Goal: Task Accomplishment & Management: Manage account settings

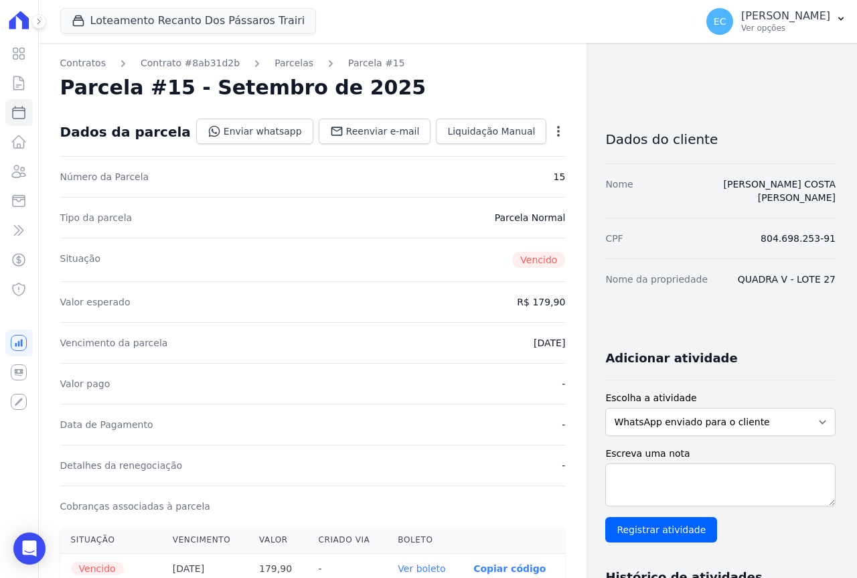
scroll to position [134, 0]
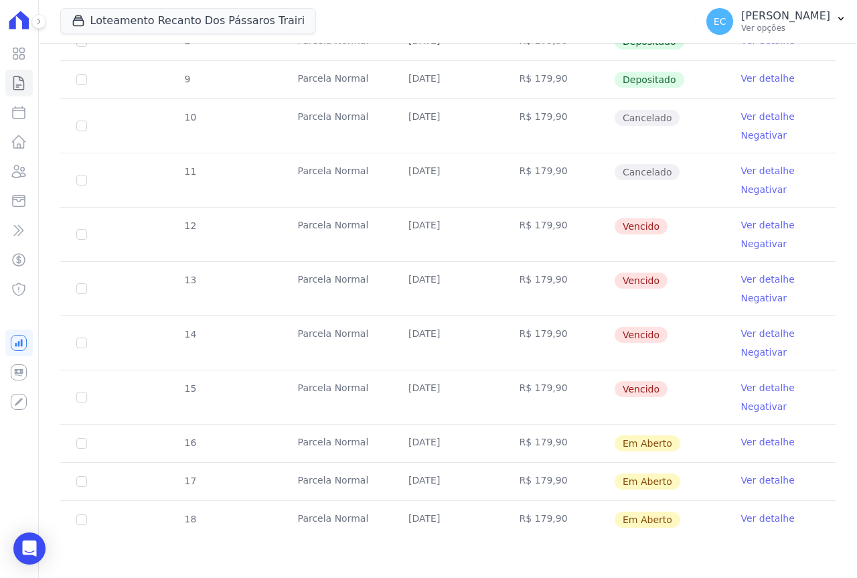
scroll to position [330, 0]
click at [750, 227] on link "Ver detalhe" at bounding box center [769, 224] width 54 height 13
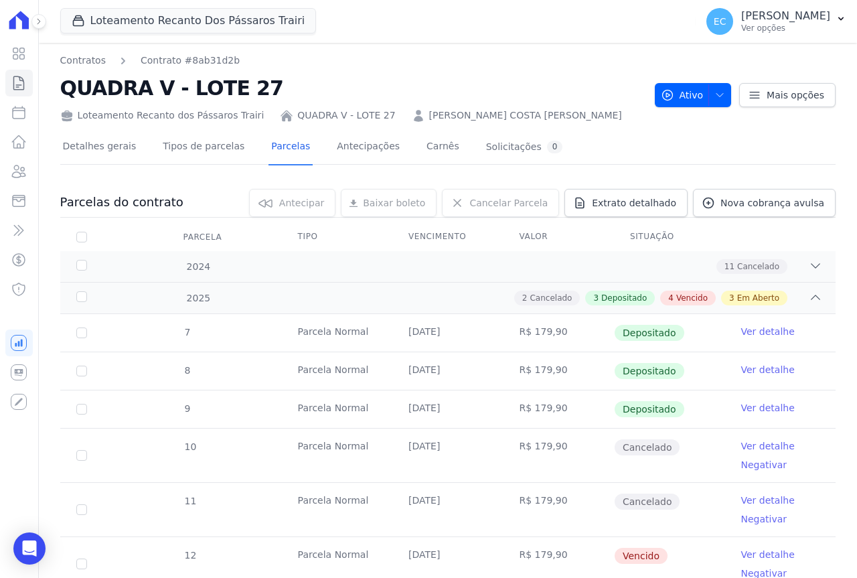
scroll to position [201, 0]
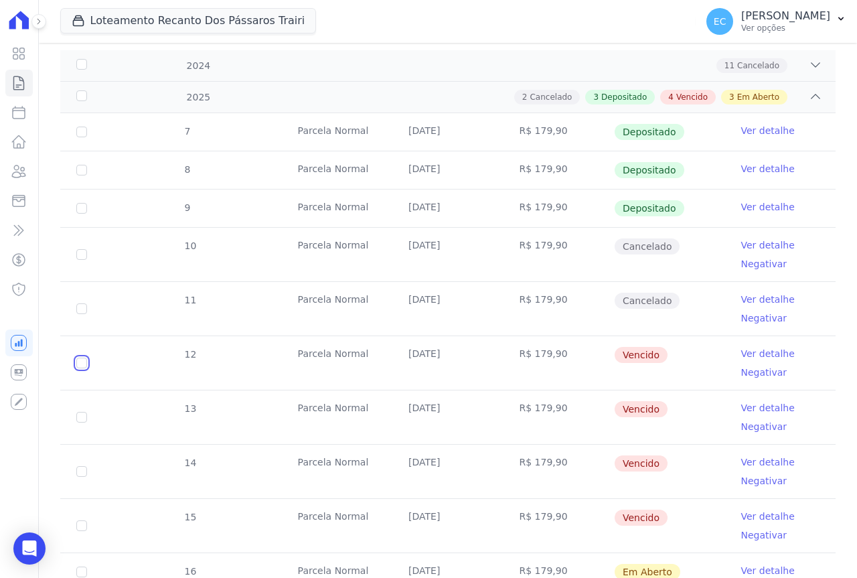
drag, startPoint x: 78, startPoint y: 365, endPoint x: 81, endPoint y: 401, distance: 35.7
click at [78, 366] on input "checkbox" at bounding box center [81, 363] width 11 height 11
checkbox input "true"
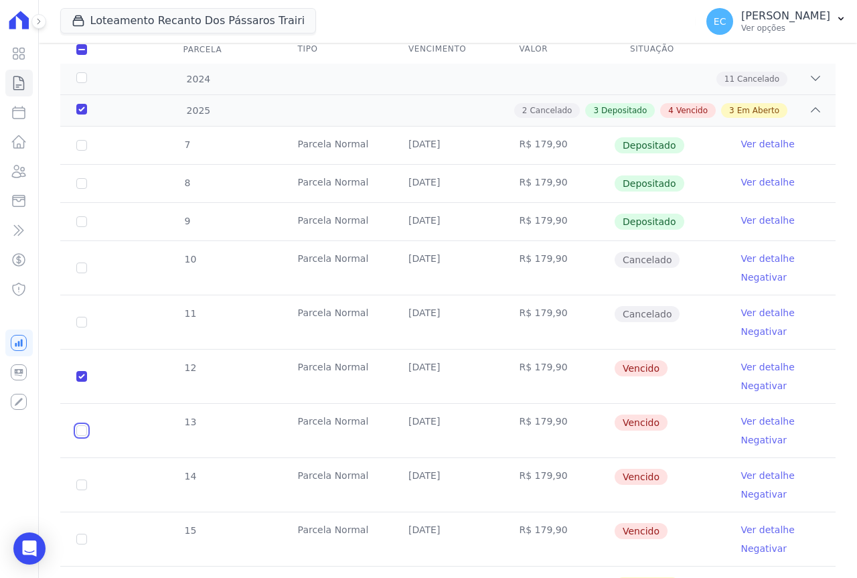
click at [77, 425] on input "checkbox" at bounding box center [81, 430] width 11 height 11
checkbox input "true"
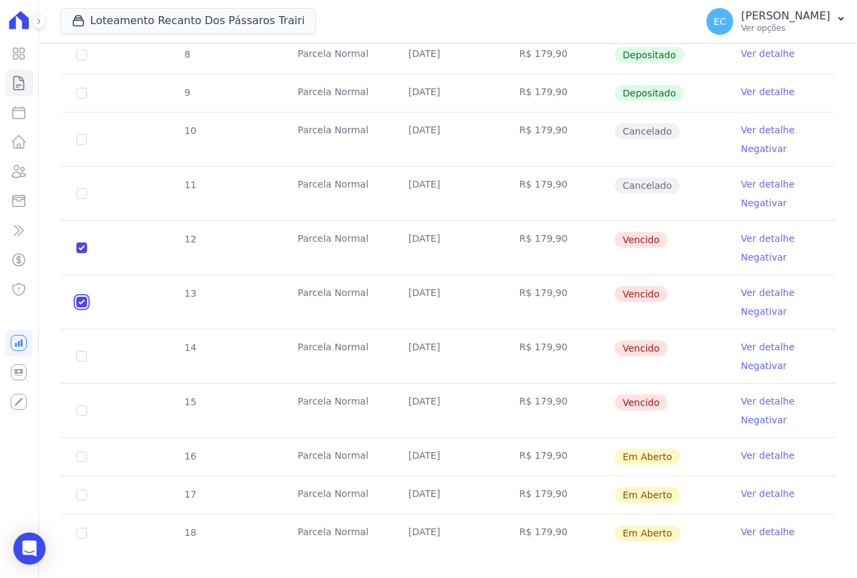
scroll to position [341, 0]
click at [80, 350] on input "checkbox" at bounding box center [81, 355] width 11 height 11
checkbox input "true"
click at [76, 405] on input "checkbox" at bounding box center [81, 410] width 11 height 11
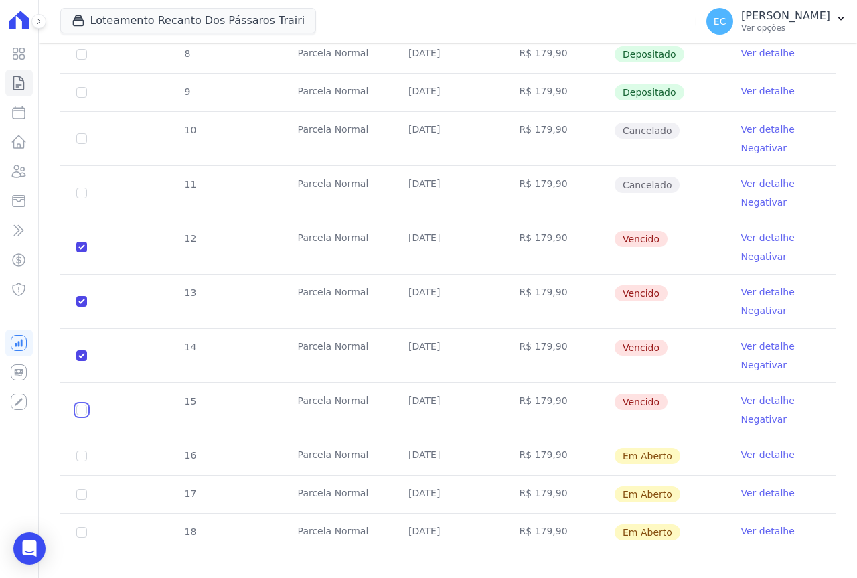
checkbox input "true"
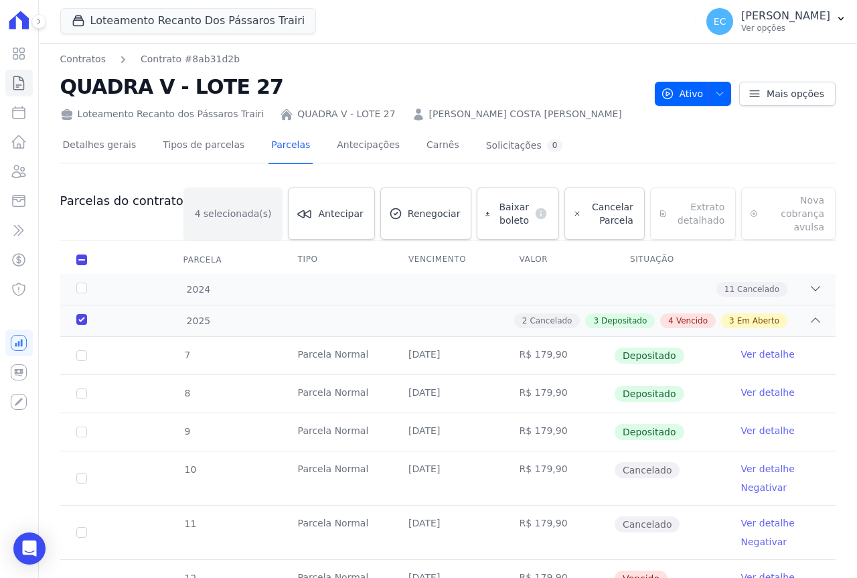
scroll to position [0, 0]
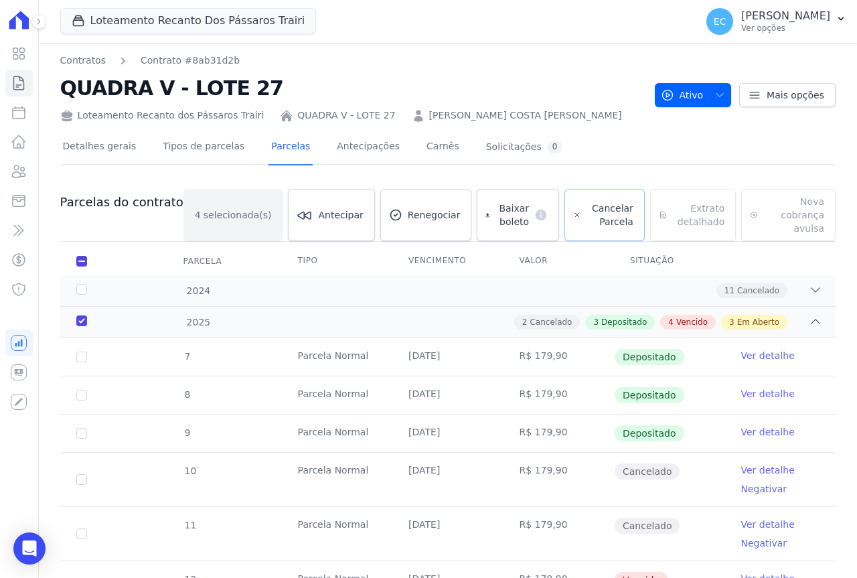
click at [587, 206] on span "Cancelar Parcela" at bounding box center [610, 215] width 47 height 27
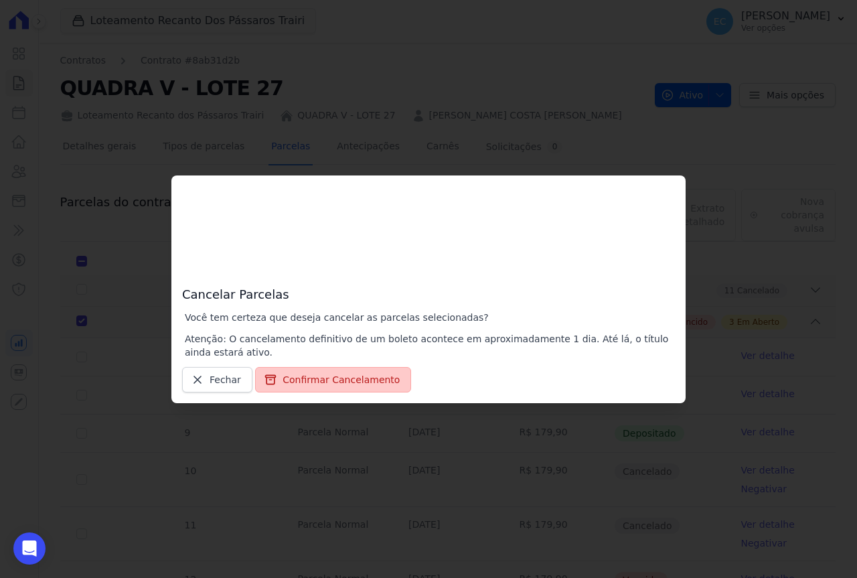
click at [300, 379] on button "Confirmar Cancelamento" at bounding box center [333, 379] width 156 height 25
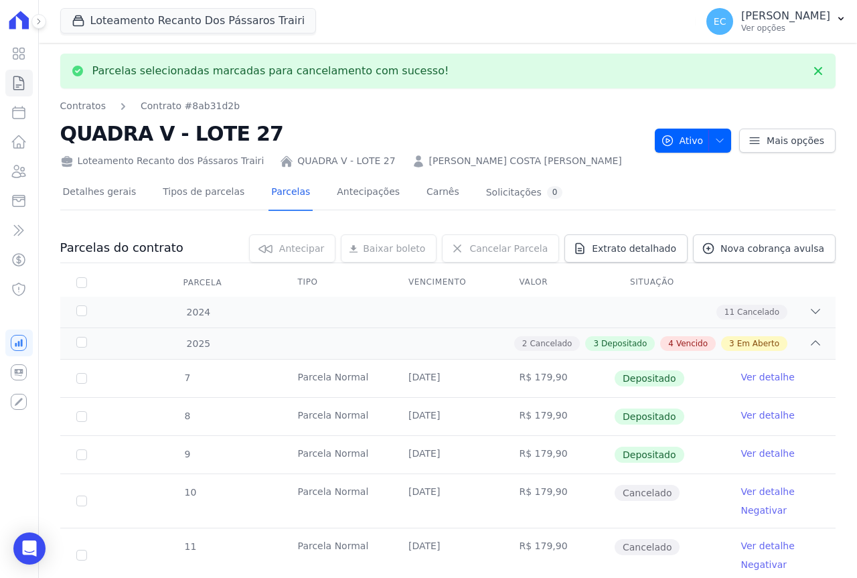
click at [347, 387] on td "Parcela Normal" at bounding box center [337, 379] width 111 height 38
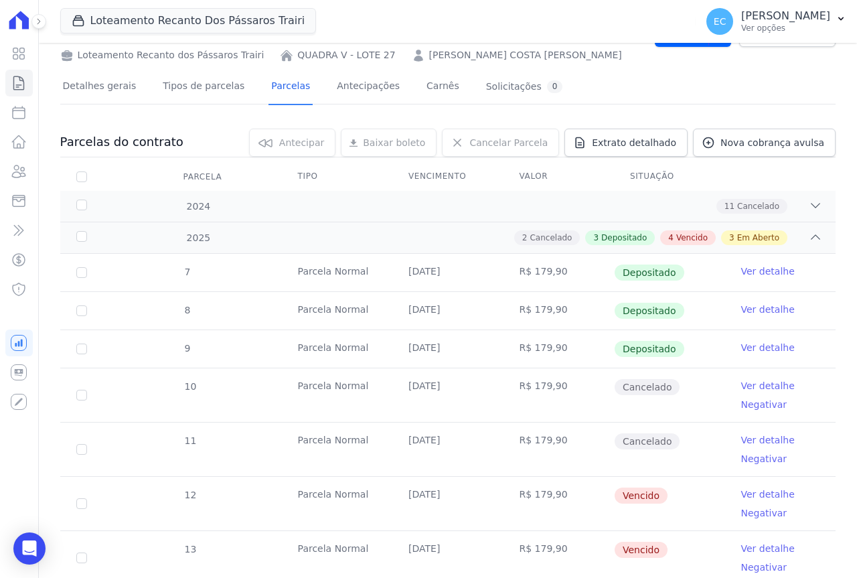
scroll to position [268, 0]
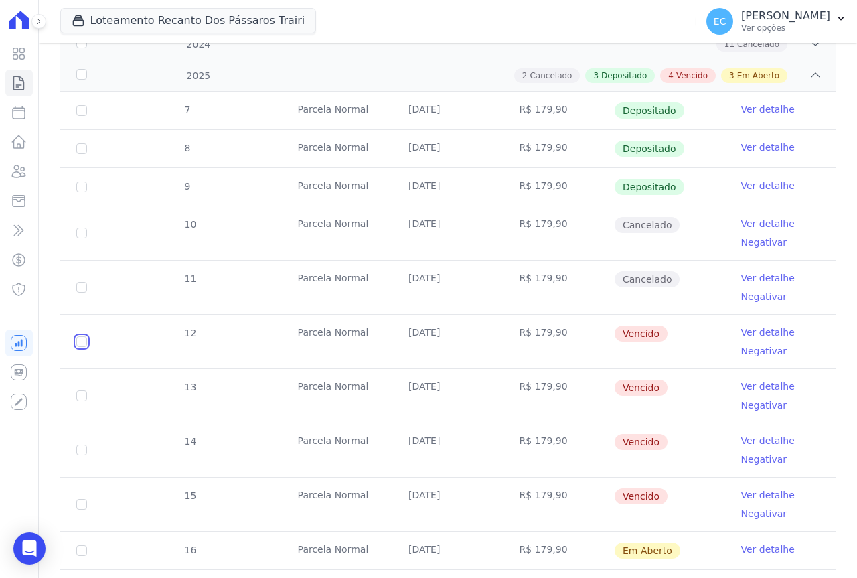
drag, startPoint x: 84, startPoint y: 341, endPoint x: 86, endPoint y: 354, distance: 12.8
click at [84, 343] on input "checkbox" at bounding box center [81, 341] width 11 height 11
checkbox input "true"
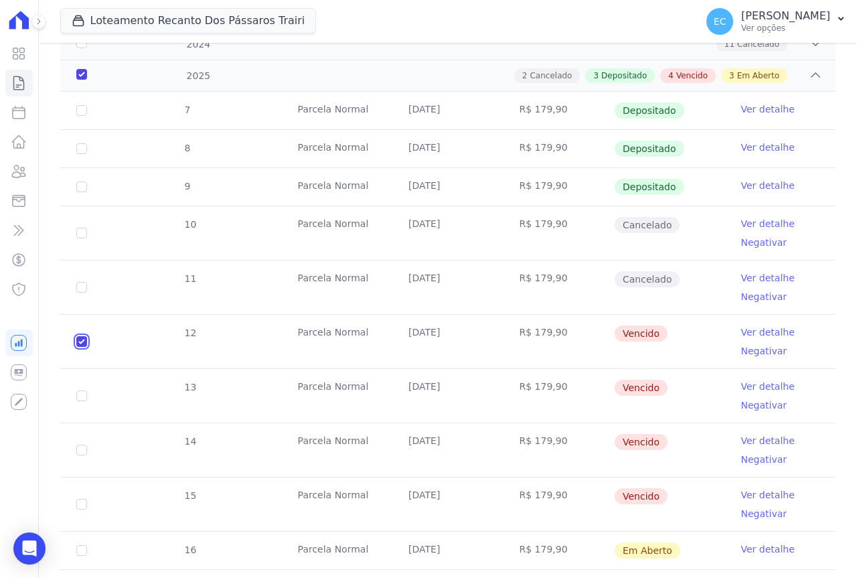
scroll to position [279, 0]
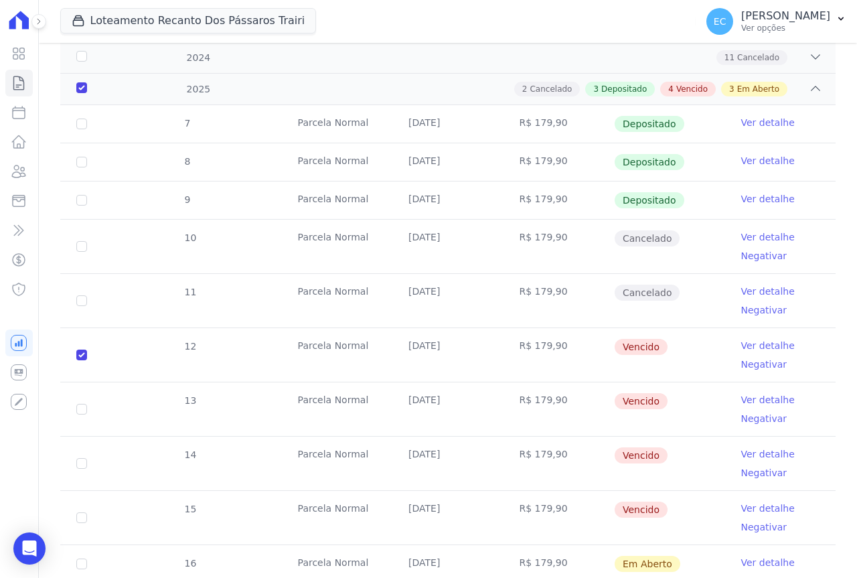
drag, startPoint x: 92, startPoint y: 398, endPoint x: 86, endPoint y: 408, distance: 12.1
click at [91, 398] on td "13" at bounding box center [81, 410] width 43 height 54
click at [78, 458] on input "checkbox" at bounding box center [81, 463] width 11 height 11
checkbox input "true"
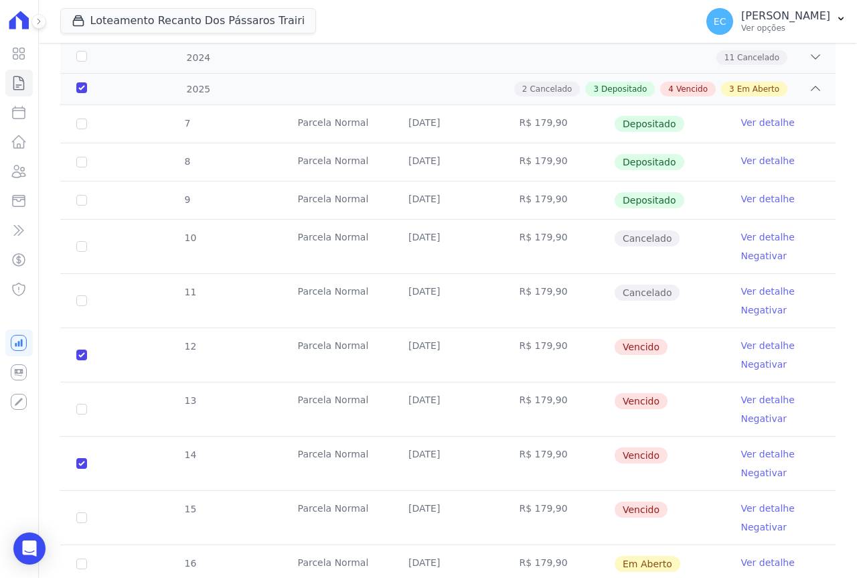
click at [74, 399] on td "13" at bounding box center [81, 410] width 43 height 54
click at [79, 404] on input "checkbox" at bounding box center [81, 409] width 11 height 11
checkbox input "true"
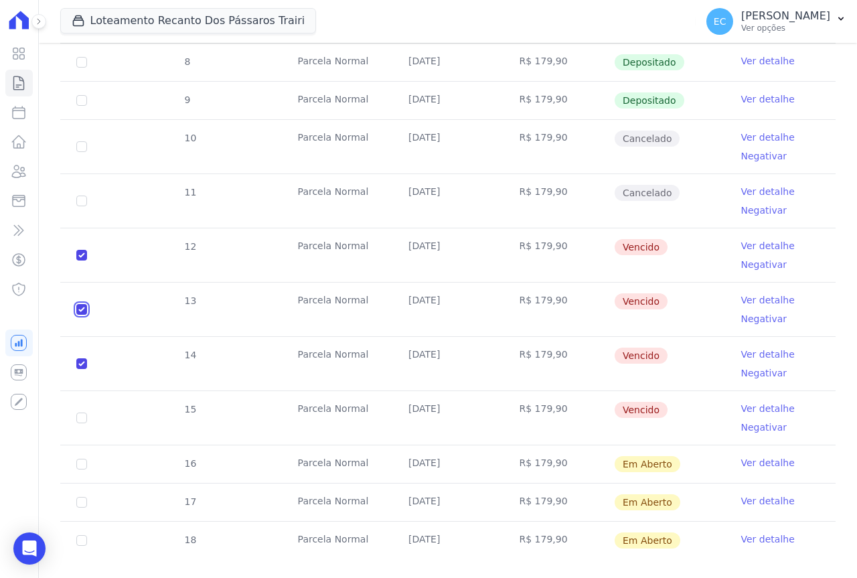
scroll to position [387, 0]
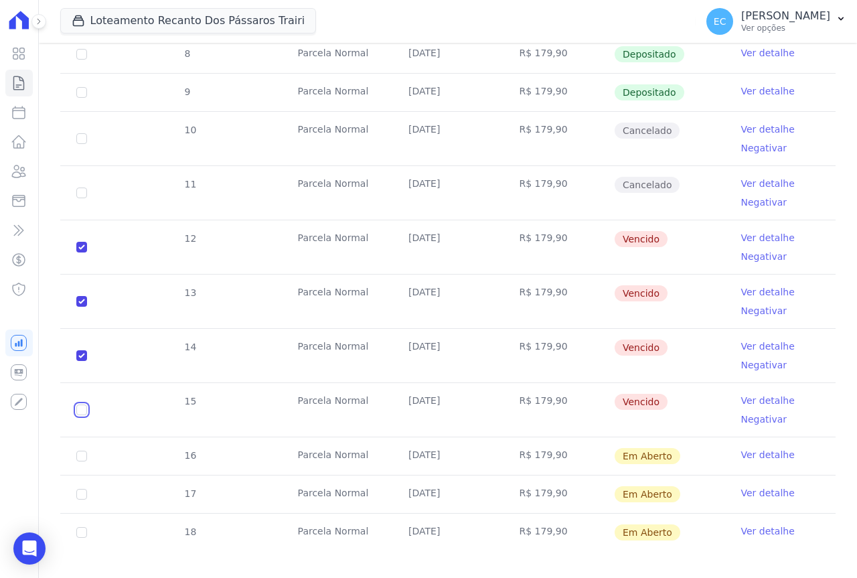
click at [83, 405] on input "checkbox" at bounding box center [81, 410] width 11 height 11
checkbox input "true"
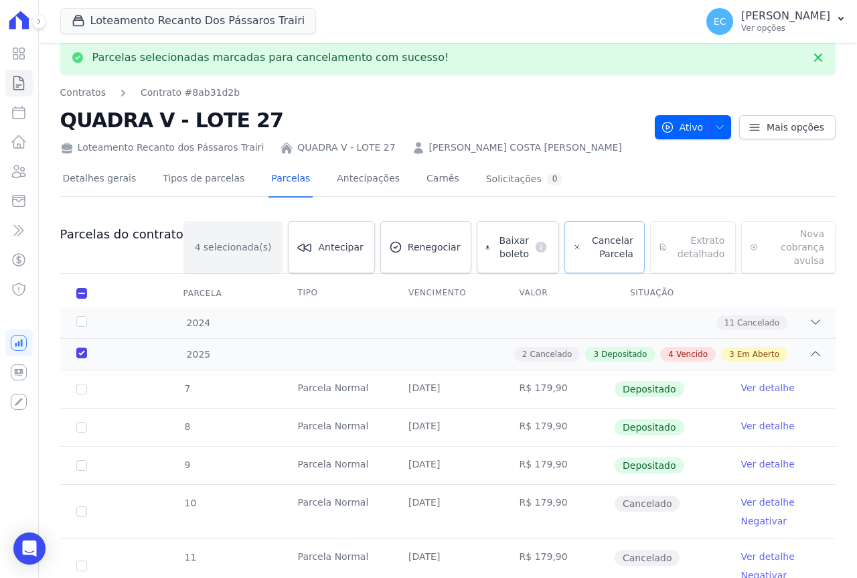
scroll to position [0, 0]
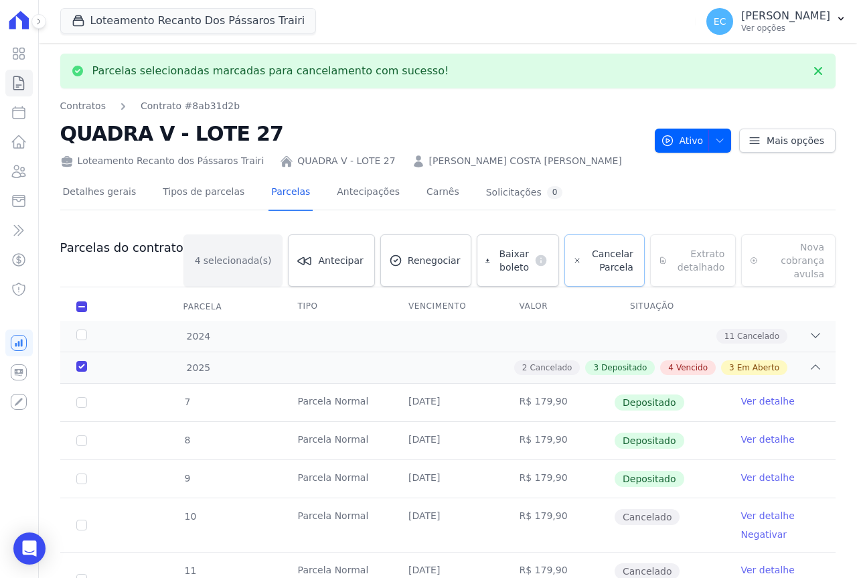
click at [587, 247] on span "Cancelar Parcela" at bounding box center [610, 260] width 47 height 27
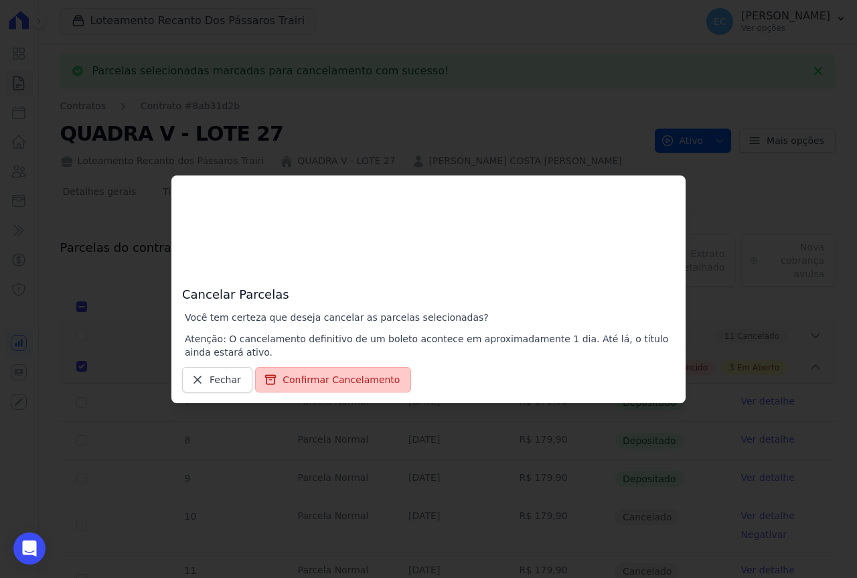
click at [372, 376] on button "Confirmar Cancelamento" at bounding box center [333, 379] width 156 height 25
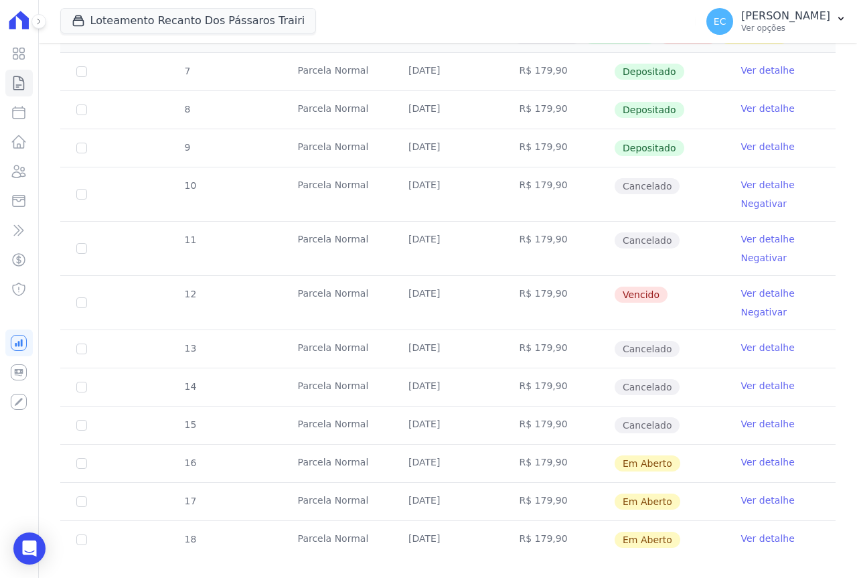
scroll to position [328, 0]
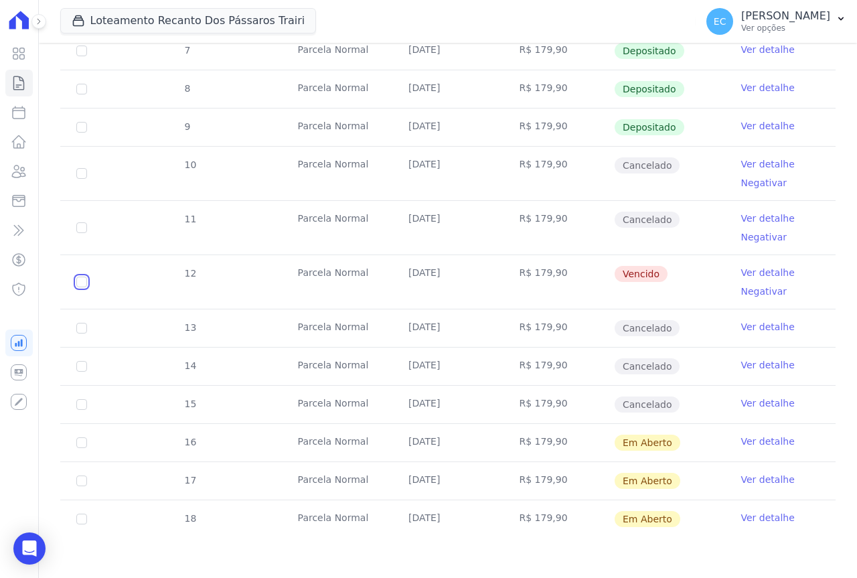
click at [79, 283] on input "checkbox" at bounding box center [81, 282] width 11 height 11
checkbox input "true"
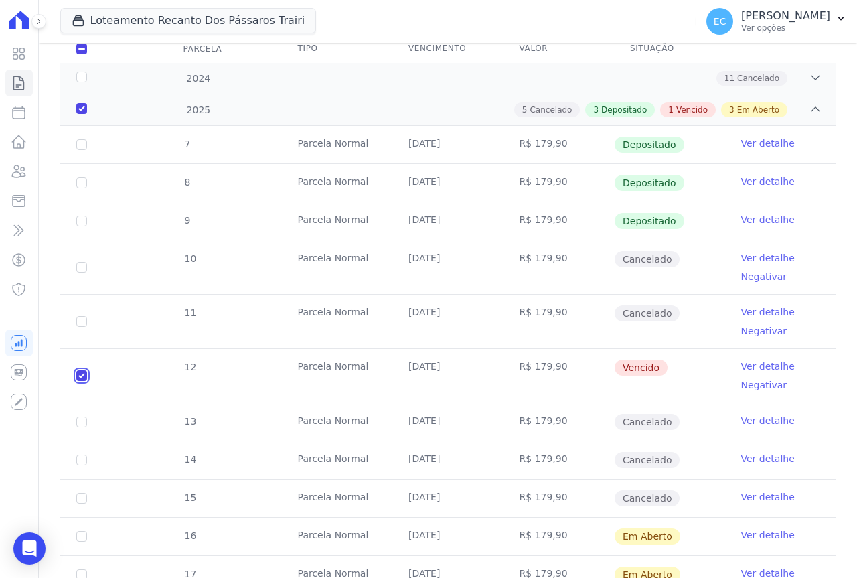
scroll to position [3, 0]
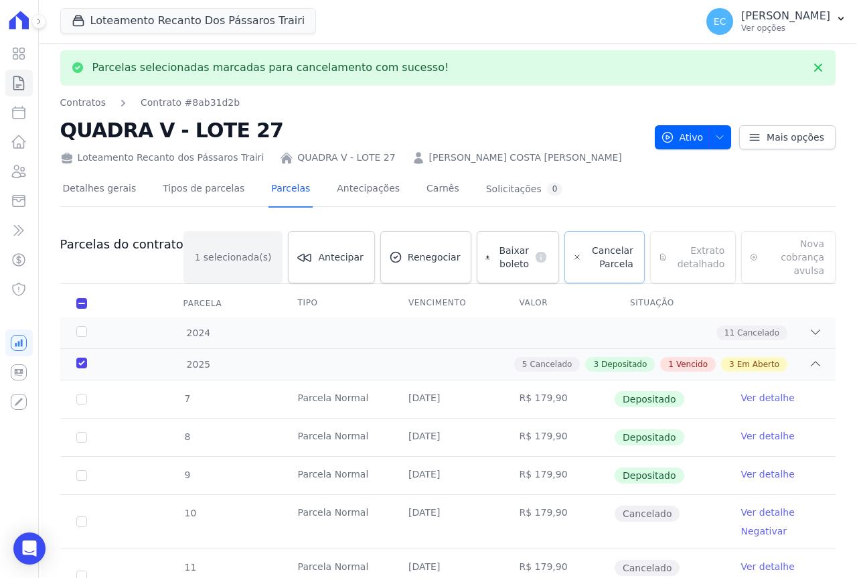
click at [587, 253] on span "Cancelar Parcela" at bounding box center [610, 257] width 47 height 27
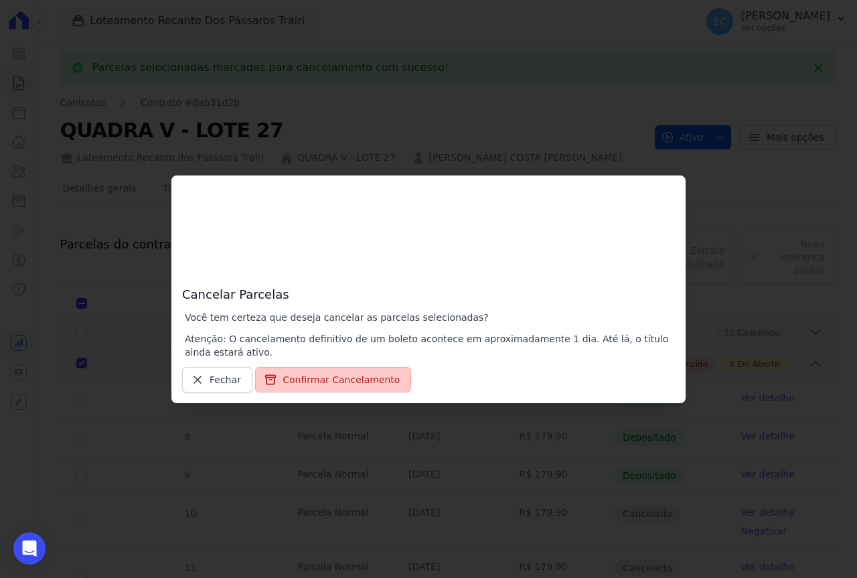
click at [350, 383] on button "Confirmar Cancelamento" at bounding box center [333, 379] width 156 height 25
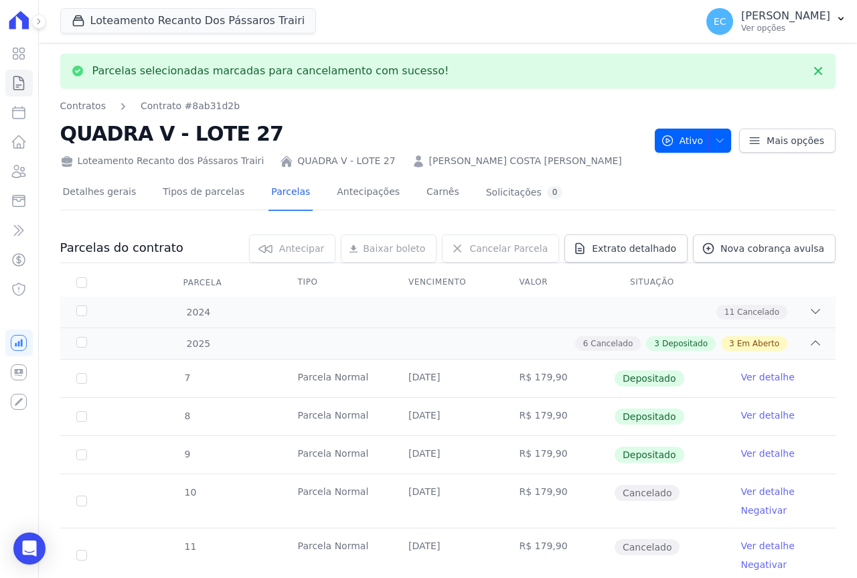
scroll to position [311, 0]
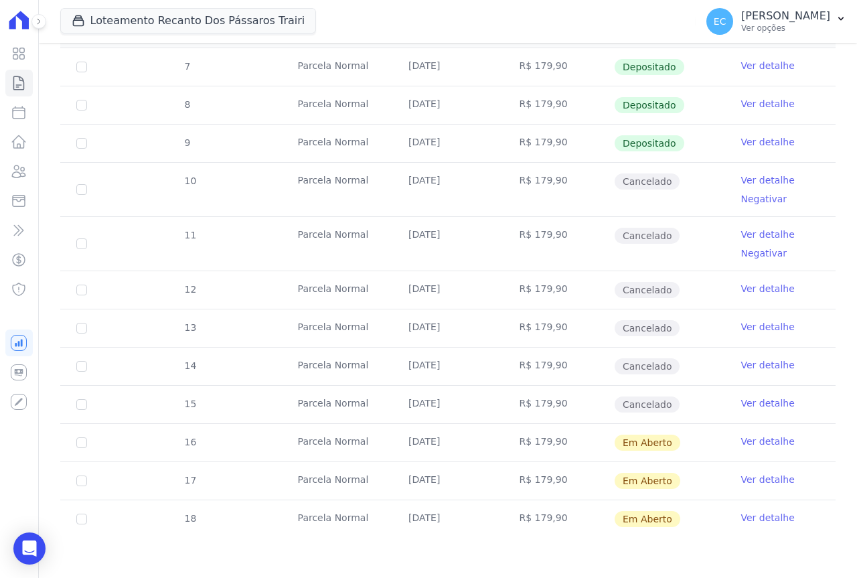
click at [761, 403] on link "Ver detalhe" at bounding box center [769, 403] width 54 height 13
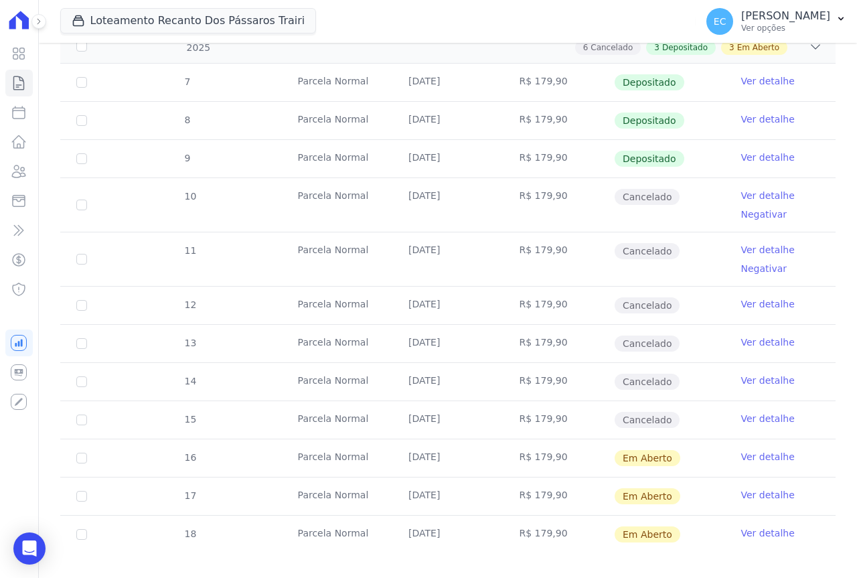
scroll to position [311, 0]
